Goal: Task Accomplishment & Management: Manage account settings

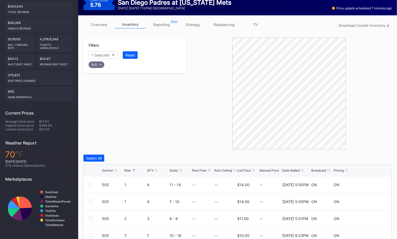
scroll to position [4, 0]
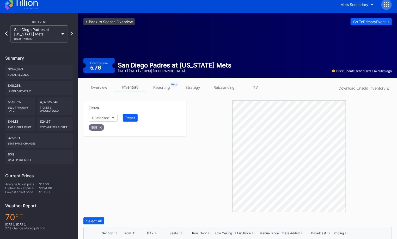
click at [101, 19] on link "<- Back to Season Overview" at bounding box center [108, 21] width 51 height 7
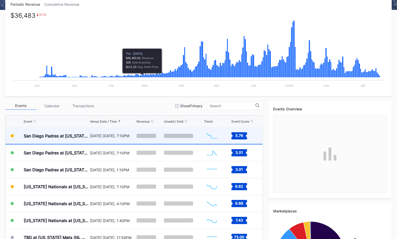
scroll to position [90, 0]
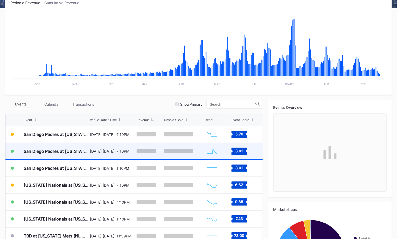
click at [118, 154] on div "[DATE] [DATE], 7:10PM" at bounding box center [112, 151] width 45 height 16
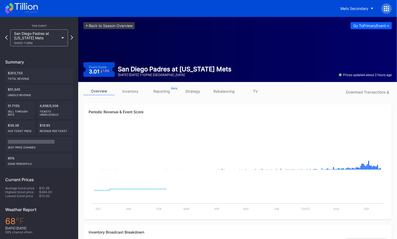
click at [125, 89] on link "inventory" at bounding box center [130, 91] width 31 height 8
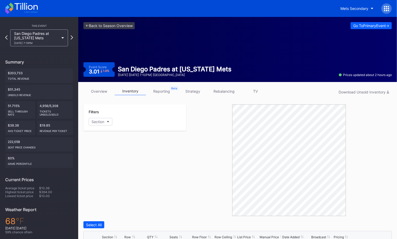
click at [136, 93] on link "inventory" at bounding box center [130, 91] width 31 height 8
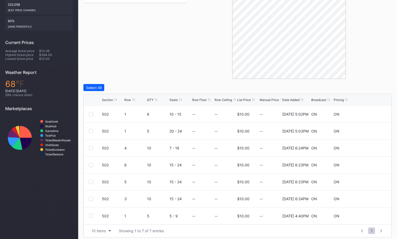
scroll to position [140, 0]
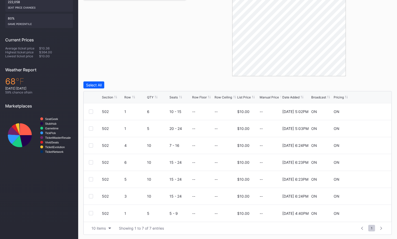
click at [129, 97] on div "Row" at bounding box center [128, 97] width 7 height 4
click at [107, 228] on button "10 items" at bounding box center [101, 228] width 25 height 7
click at [106, 198] on div "50 items" at bounding box center [101, 196] width 25 height 10
click at [89, 161] on div at bounding box center [91, 163] width 4 height 4
click at [89, 178] on div at bounding box center [91, 180] width 4 height 4
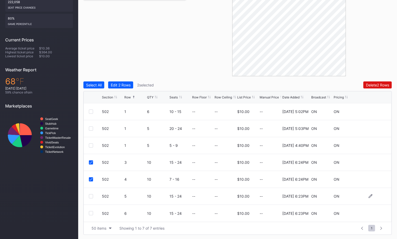
click at [97, 198] on div "502 5 10 15 - 24 -- -- $10.00 -- [DATE] 6:23PM ON ON" at bounding box center [238, 196] width 308 height 17
click at [91, 195] on div at bounding box center [91, 197] width 4 height 4
click at [91, 216] on div "502 6 10 15 - 24 -- -- $10.00 -- [DATE] 6:23PM ON ON" at bounding box center [238, 213] width 308 height 17
click at [91, 211] on div at bounding box center [91, 213] width 4 height 4
click at [373, 88] on button "Delete 4 Rows" at bounding box center [377, 85] width 29 height 7
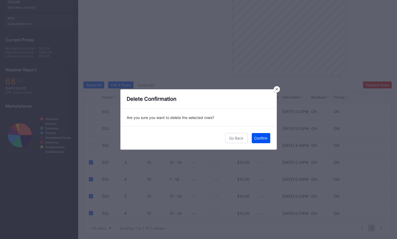
click at [266, 139] on div "Confirm" at bounding box center [260, 138] width 13 height 4
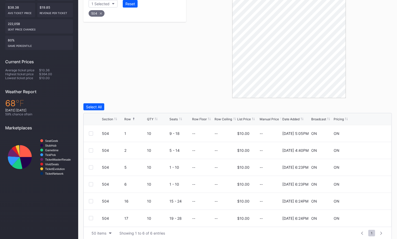
scroll to position [123, 0]
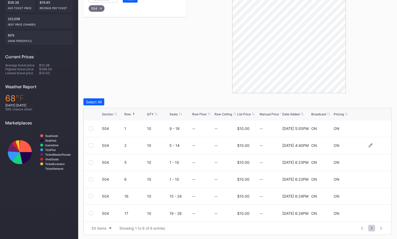
click at [91, 145] on div at bounding box center [91, 146] width 4 height 4
click at [92, 165] on div "504 5 10 1 - 10 -- -- $10.00 -- [DATE] 6:23PM ON ON" at bounding box center [238, 162] width 308 height 17
click at [91, 161] on div at bounding box center [91, 163] width 4 height 4
click at [92, 179] on div at bounding box center [91, 180] width 4 height 4
click at [91, 196] on div at bounding box center [91, 197] width 4 height 4
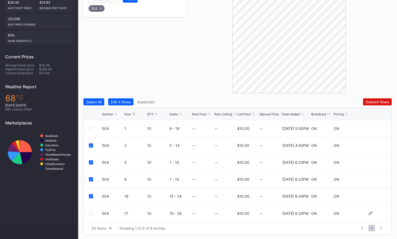
click at [91, 213] on div at bounding box center [91, 213] width 4 height 4
click at [366, 102] on div "Delete 5 Rows" at bounding box center [377, 102] width 23 height 4
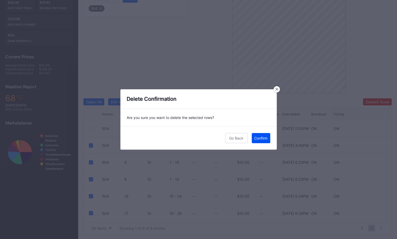
click at [259, 139] on div "Confirm" at bounding box center [260, 138] width 13 height 4
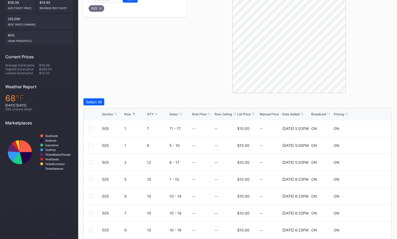
scroll to position [140, 0]
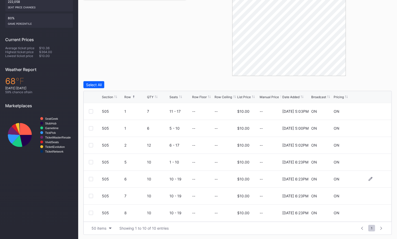
click at [90, 179] on div at bounding box center [91, 179] width 4 height 4
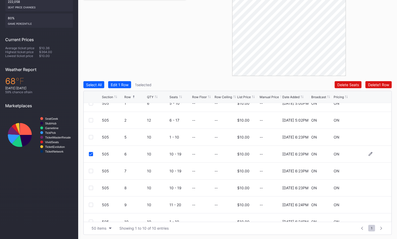
scroll to position [50, 0]
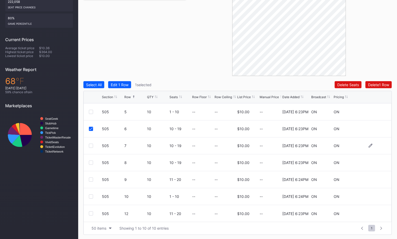
click at [91, 146] on div at bounding box center [91, 146] width 4 height 4
click at [91, 161] on div at bounding box center [91, 163] width 4 height 4
click at [91, 178] on div at bounding box center [91, 180] width 4 height 4
click at [370, 83] on div "Delete 4 Rows" at bounding box center [377, 85] width 23 height 4
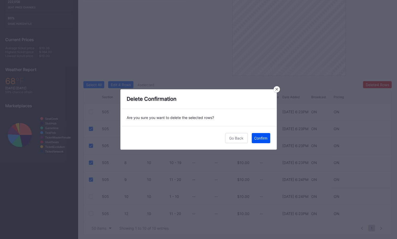
click at [261, 136] on div "Confirm" at bounding box center [260, 138] width 13 height 4
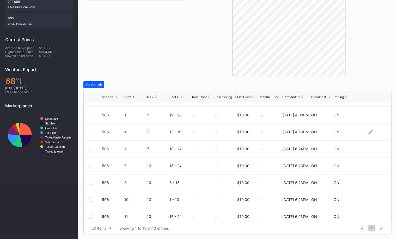
scroll to position [16, 0]
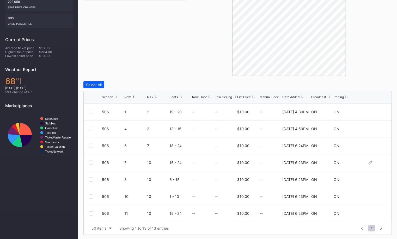
click at [89, 161] on div at bounding box center [91, 163] width 4 height 4
click at [91, 178] on div at bounding box center [91, 180] width 4 height 4
click at [371, 84] on div "Delete 2 Rows" at bounding box center [377, 85] width 23 height 4
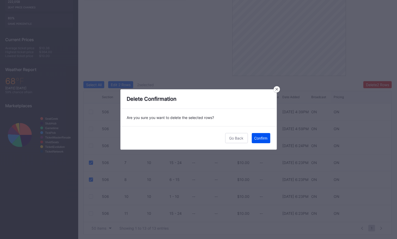
click at [265, 140] on div "Confirm" at bounding box center [260, 138] width 13 height 4
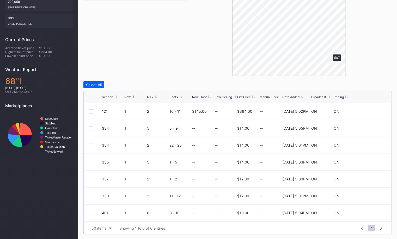
scroll to position [123, 0]
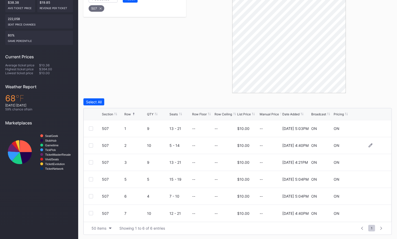
click at [90, 145] on div at bounding box center [91, 146] width 4 height 4
click at [89, 161] on div at bounding box center [91, 163] width 4 height 4
click at [370, 102] on div "Delete 2 Rows" at bounding box center [377, 102] width 23 height 4
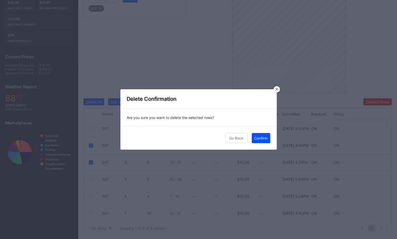
click at [261, 138] on div "Confirm" at bounding box center [260, 138] width 13 height 4
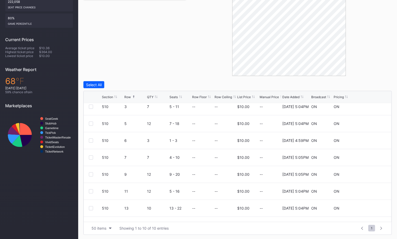
scroll to position [50, 0]
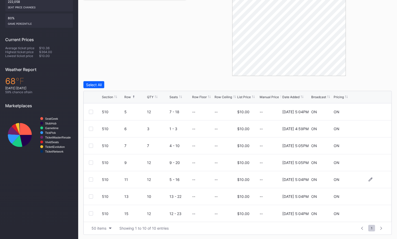
click at [91, 181] on div at bounding box center [91, 180] width 4 height 4
click at [91, 196] on div at bounding box center [91, 197] width 4 height 4
click at [91, 212] on div at bounding box center [91, 214] width 4 height 4
click at [376, 78] on div "Filters 1 Selected Reset 510 Select All Edit 3 Rows 3 selected Delete 3 Rows Se…" at bounding box center [237, 99] width 308 height 271
click at [377, 83] on div "Delete 3 Rows" at bounding box center [377, 85] width 23 height 4
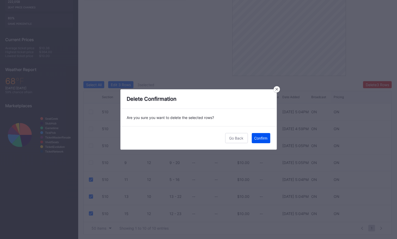
click at [262, 140] on div "Confirm" at bounding box center [260, 138] width 13 height 4
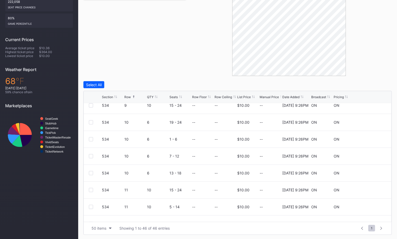
scroll to position [366, 0]
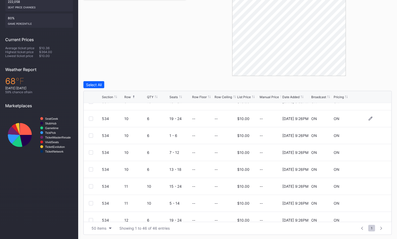
click at [89, 117] on div at bounding box center [91, 119] width 4 height 4
click at [91, 136] on div at bounding box center [91, 136] width 4 height 4
click at [91, 151] on div at bounding box center [91, 153] width 4 height 4
click at [91, 169] on div at bounding box center [91, 170] width 4 height 4
click at [91, 185] on div at bounding box center [91, 187] width 4 height 4
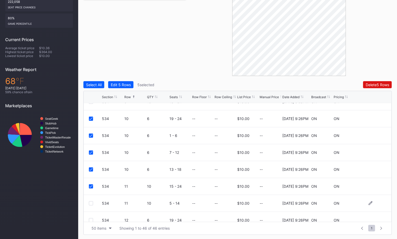
click at [91, 204] on div at bounding box center [91, 204] width 4 height 4
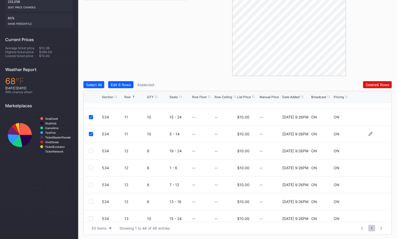
scroll to position [436, 0]
click at [89, 150] on div at bounding box center [91, 150] width 4 height 4
click at [90, 166] on div at bounding box center [91, 167] width 4 height 4
click at [90, 184] on div at bounding box center [91, 184] width 4 height 4
click at [90, 200] on div at bounding box center [91, 201] width 4 height 4
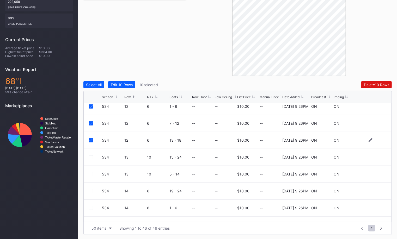
scroll to position [499, 0]
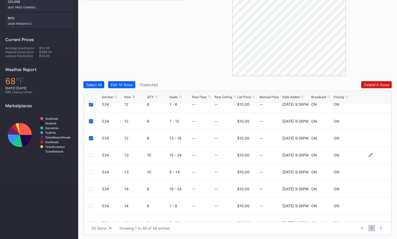
click at [91, 156] on div at bounding box center [91, 155] width 4 height 4
click at [90, 172] on div at bounding box center [91, 172] width 4 height 4
click at [375, 83] on div "Delete 12 Rows" at bounding box center [376, 85] width 25 height 4
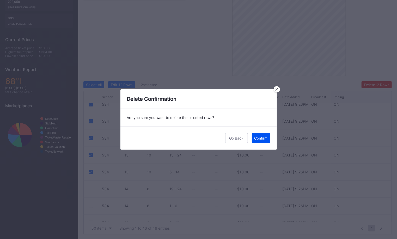
click at [261, 137] on div "Confirm" at bounding box center [260, 138] width 13 height 4
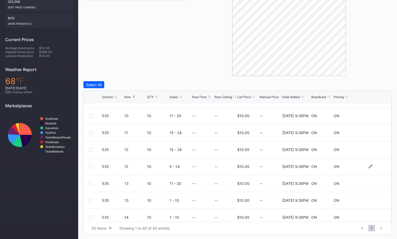
scroll to position [367, 0]
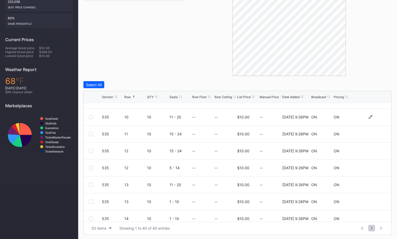
click at [90, 117] on div at bounding box center [91, 117] width 4 height 4
click at [90, 133] on div at bounding box center [91, 134] width 4 height 4
click at [90, 151] on div at bounding box center [91, 151] width 4 height 4
click at [90, 166] on div at bounding box center [91, 168] width 4 height 4
click at [91, 183] on div at bounding box center [91, 185] width 4 height 4
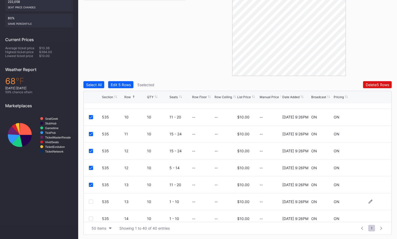
click at [91, 200] on div at bounding box center [91, 202] width 4 height 4
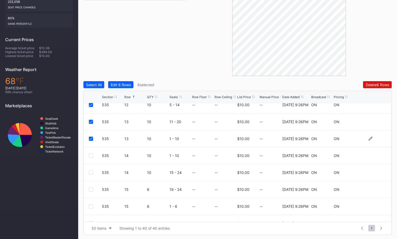
scroll to position [432, 0]
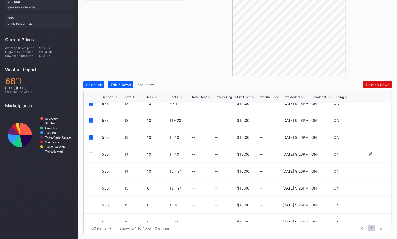
click at [92, 154] on div at bounding box center [91, 155] width 4 height 4
click at [92, 167] on div "535 14 10 15 - 24 -- -- $10.00 -- [DATE] 9:26PM ON ON" at bounding box center [238, 171] width 308 height 17
click at [92, 171] on div at bounding box center [91, 171] width 4 height 4
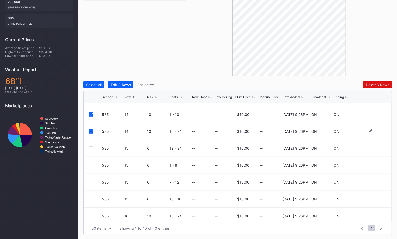
scroll to position [478, 0]
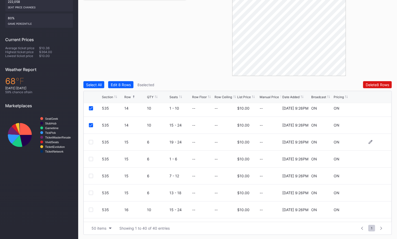
click at [92, 141] on div at bounding box center [91, 142] width 4 height 4
click at [92, 159] on div at bounding box center [91, 159] width 4 height 4
click at [91, 178] on div "535 15 6 7 - 12 -- -- $10.00 -- [DATE] 9:26PM ON ON" at bounding box center [238, 176] width 308 height 17
click at [91, 176] on div at bounding box center [91, 176] width 4 height 4
click at [91, 192] on div at bounding box center [91, 193] width 4 height 4
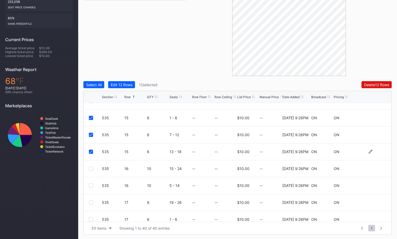
scroll to position [530, 0]
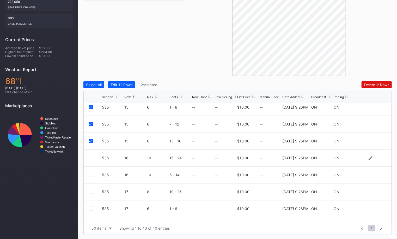
click at [90, 158] on div at bounding box center [91, 158] width 4 height 4
click at [369, 84] on div "Delete 13 Rows" at bounding box center [376, 85] width 25 height 4
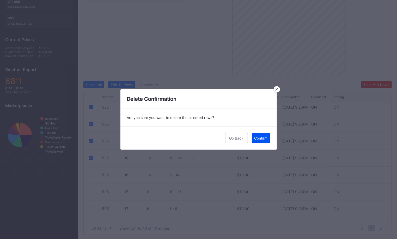
click at [262, 136] on div "Confirm" at bounding box center [260, 138] width 13 height 4
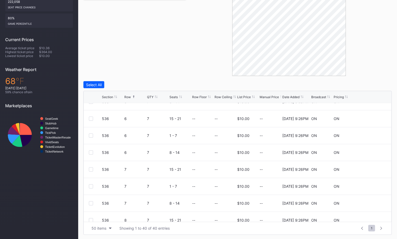
scroll to position [165, 0]
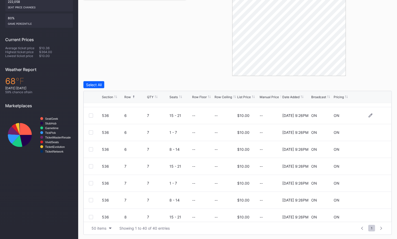
click at [93, 115] on div at bounding box center [91, 116] width 4 height 4
click at [93, 134] on div "536 6 7 1 - 7 -- -- $10.00 -- [DATE] 9:26PM ON ON" at bounding box center [238, 132] width 308 height 17
click at [92, 133] on div at bounding box center [91, 133] width 4 height 4
click at [92, 148] on div at bounding box center [91, 150] width 4 height 4
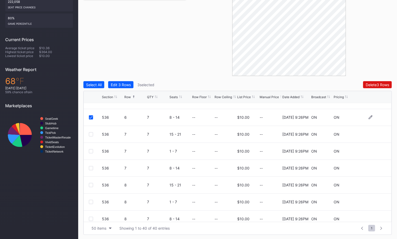
scroll to position [209, 0]
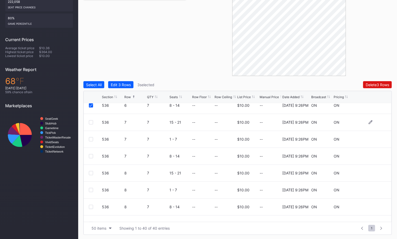
click at [91, 122] on div at bounding box center [91, 122] width 4 height 4
click at [91, 138] on div at bounding box center [91, 139] width 4 height 4
click at [92, 157] on div at bounding box center [91, 156] width 4 height 4
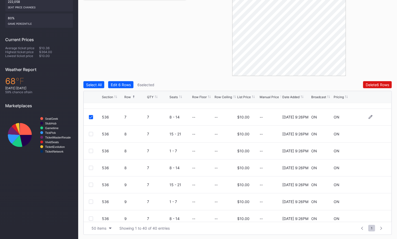
scroll to position [253, 0]
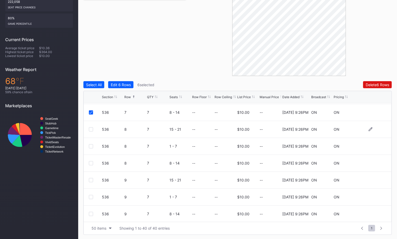
click at [90, 129] on div at bounding box center [91, 130] width 4 height 4
click at [90, 144] on div at bounding box center [91, 146] width 4 height 4
click at [91, 162] on div at bounding box center [91, 163] width 4 height 4
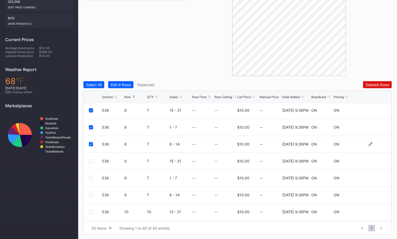
scroll to position [276, 0]
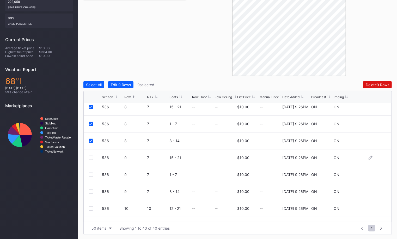
click at [91, 158] on div at bounding box center [91, 158] width 4 height 4
click at [91, 175] on div at bounding box center [91, 175] width 4 height 4
click at [91, 192] on div at bounding box center [91, 192] width 4 height 4
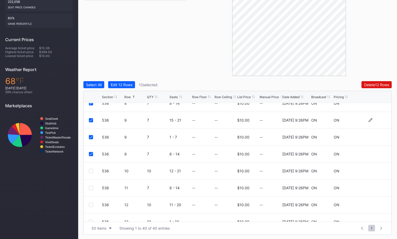
scroll to position [325, 0]
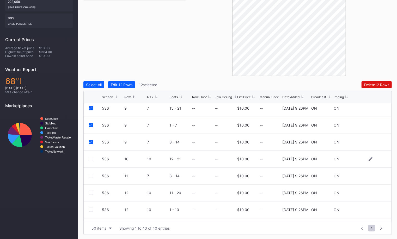
click at [91, 158] on div at bounding box center [91, 159] width 4 height 4
click at [89, 124] on div at bounding box center [91, 125] width 4 height 4
click at [91, 141] on div at bounding box center [91, 142] width 4 height 4
click at [91, 154] on div "536 12 10 1 - 10 -- -- $10.00 -- [DATE] 9:26PM ON ON" at bounding box center [238, 159] width 308 height 17
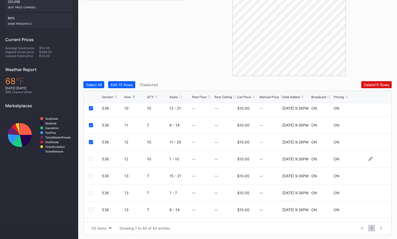
click at [92, 161] on div "536 12 10 1 - 10 -- -- $10.00 -- [DATE] 9:26PM ON ON" at bounding box center [238, 159] width 308 height 17
click at [90, 159] on div at bounding box center [91, 159] width 4 height 4
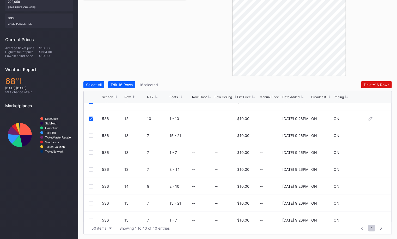
scroll to position [417, 0]
click at [91, 134] on div at bounding box center [91, 135] width 4 height 4
click at [91, 150] on div at bounding box center [91, 152] width 4 height 4
click at [91, 168] on div at bounding box center [91, 169] width 4 height 4
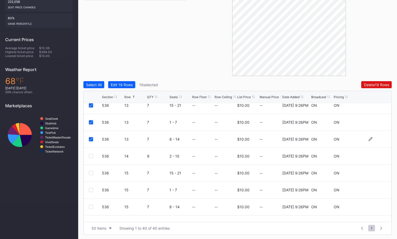
scroll to position [447, 0]
click at [91, 155] on div at bounding box center [91, 156] width 4 height 4
click at [91, 173] on div at bounding box center [91, 173] width 4 height 4
click at [91, 190] on div at bounding box center [91, 190] width 4 height 4
click at [90, 206] on div at bounding box center [91, 207] width 4 height 4
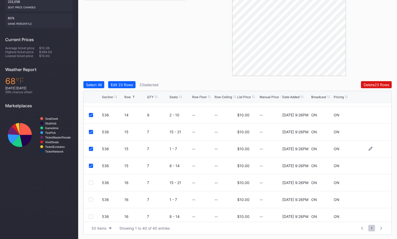
scroll to position [509, 0]
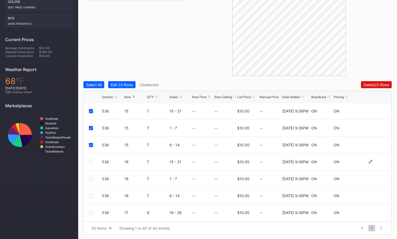
click at [91, 163] on div at bounding box center [91, 162] width 4 height 4
click at [92, 179] on div at bounding box center [91, 179] width 4 height 4
click at [92, 194] on div at bounding box center [91, 196] width 4 height 4
click at [382, 84] on div "Delete 26 Rows" at bounding box center [377, 85] width 26 height 4
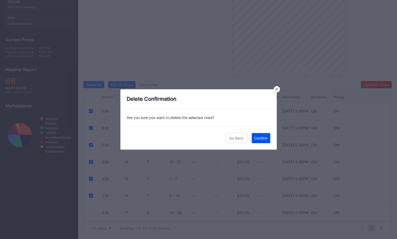
click at [262, 137] on div "Confirm" at bounding box center [260, 138] width 13 height 4
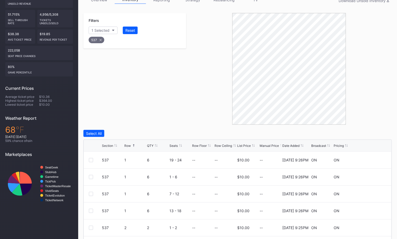
scroll to position [140, 0]
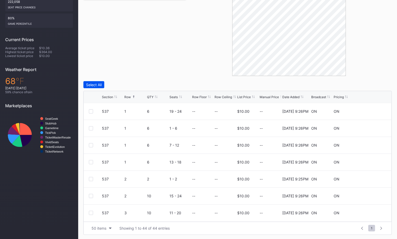
click at [96, 84] on div "Select All" at bounding box center [94, 85] width 16 height 4
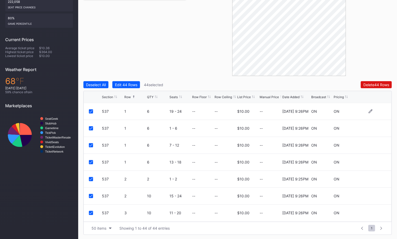
click at [91, 111] on icon at bounding box center [90, 111] width 3 height 3
click at [91, 130] on div "537 1 6 1 - 6 -- -- $10.00 -- [DATE] 9:26PM ON ON" at bounding box center [238, 128] width 308 height 17
click at [91, 126] on div at bounding box center [91, 128] width 4 height 4
click at [91, 144] on icon at bounding box center [90, 145] width 3 height 3
click at [91, 161] on icon at bounding box center [90, 162] width 3 height 3
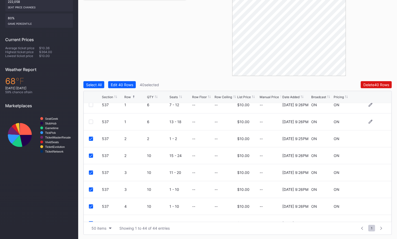
scroll to position [40, 0]
click at [88, 138] on div "537 2 2 1 - 2 -- -- $10.00 -- [DATE] 9:25PM ON ON" at bounding box center [238, 139] width 308 height 17
click at [92, 138] on icon at bounding box center [90, 139] width 3 height 3
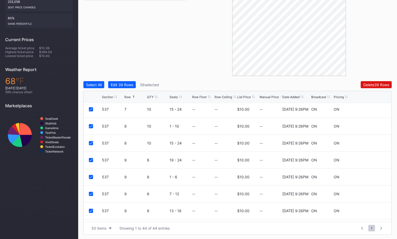
scroll to position [265, 0]
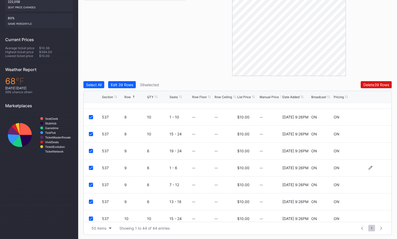
click at [90, 168] on div at bounding box center [91, 168] width 4 height 4
click at [90, 184] on icon at bounding box center [90, 185] width 3 height 3
click at [90, 201] on icon at bounding box center [90, 202] width 3 height 3
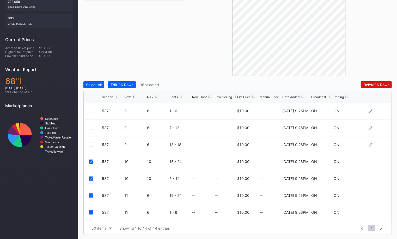
scroll to position [323, 0]
click at [90, 162] on div at bounding box center [95, 161] width 13 height 4
click at [90, 160] on icon at bounding box center [90, 161] width 3 height 3
click at [91, 177] on icon at bounding box center [90, 178] width 3 height 3
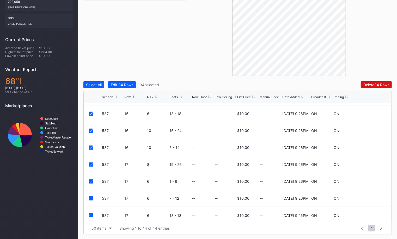
scroll to position [627, 0]
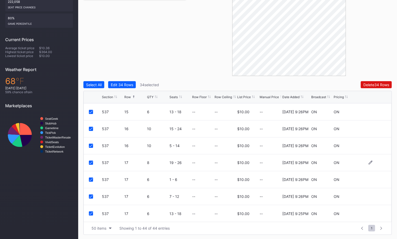
click at [91, 162] on icon at bounding box center [90, 163] width 3 height 3
click at [91, 179] on icon at bounding box center [90, 180] width 3 height 3
click at [91, 197] on icon at bounding box center [90, 197] width 3 height 3
click at [92, 213] on icon at bounding box center [90, 214] width 3 height 3
click at [365, 82] on button "Delete 30 Rows" at bounding box center [376, 84] width 31 height 7
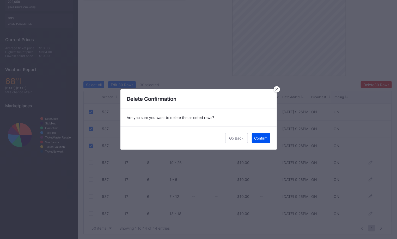
click at [262, 139] on div "Confirm" at bounding box center [260, 138] width 13 height 4
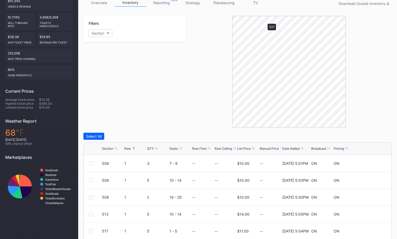
scroll to position [0, 0]
click at [150, 95] on div "Filters 1 Selected Reset 538" at bounding box center [134, 72] width 103 height 112
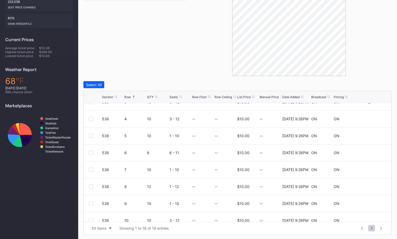
scroll to position [53, 0]
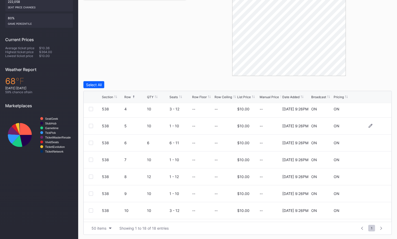
click at [92, 126] on div at bounding box center [91, 126] width 4 height 4
click at [91, 141] on div at bounding box center [91, 143] width 4 height 4
click at [91, 160] on div at bounding box center [91, 160] width 4 height 4
click at [90, 176] on div at bounding box center [91, 177] width 4 height 4
click at [90, 193] on div at bounding box center [91, 194] width 4 height 4
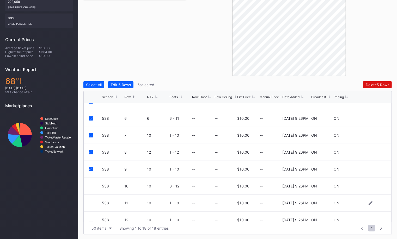
scroll to position [89, 0]
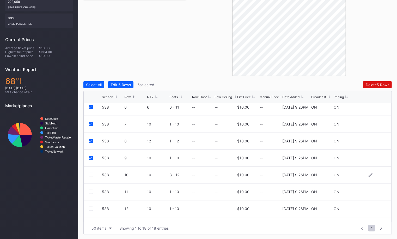
click at [92, 176] on div at bounding box center [91, 175] width 4 height 4
click at [91, 193] on div at bounding box center [91, 192] width 4 height 4
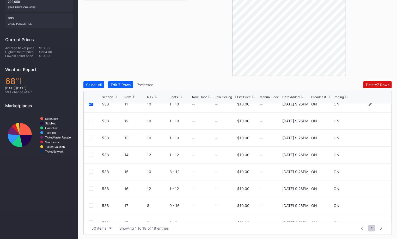
scroll to position [177, 0]
click at [90, 123] on div "538 12 10 1 - 10 -- -- $10.00 -- [DATE] 9:26PM ON ON" at bounding box center [238, 120] width 308 height 17
click at [90, 119] on div at bounding box center [91, 121] width 4 height 4
click at [90, 138] on div at bounding box center [91, 138] width 4 height 4
click at [92, 155] on div at bounding box center [91, 155] width 4 height 4
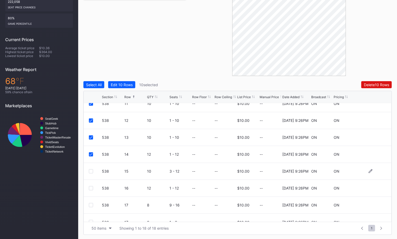
click at [93, 170] on div at bounding box center [91, 171] width 4 height 4
click at [93, 189] on div at bounding box center [95, 188] width 13 height 4
click at [90, 188] on div at bounding box center [91, 188] width 4 height 4
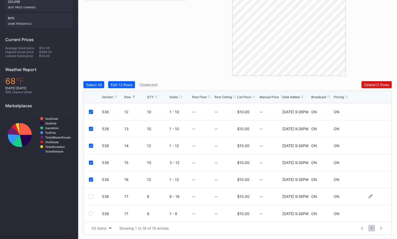
click at [92, 196] on div at bounding box center [91, 197] width 4 height 4
click at [91, 213] on div at bounding box center [91, 214] width 4 height 4
click at [370, 83] on div "Delete 14 Rows" at bounding box center [376, 85] width 25 height 4
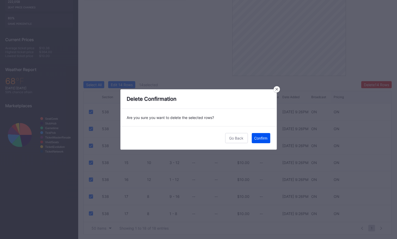
click at [265, 140] on div "Confirm" at bounding box center [260, 138] width 13 height 4
